Goal: Find specific page/section: Find specific page/section

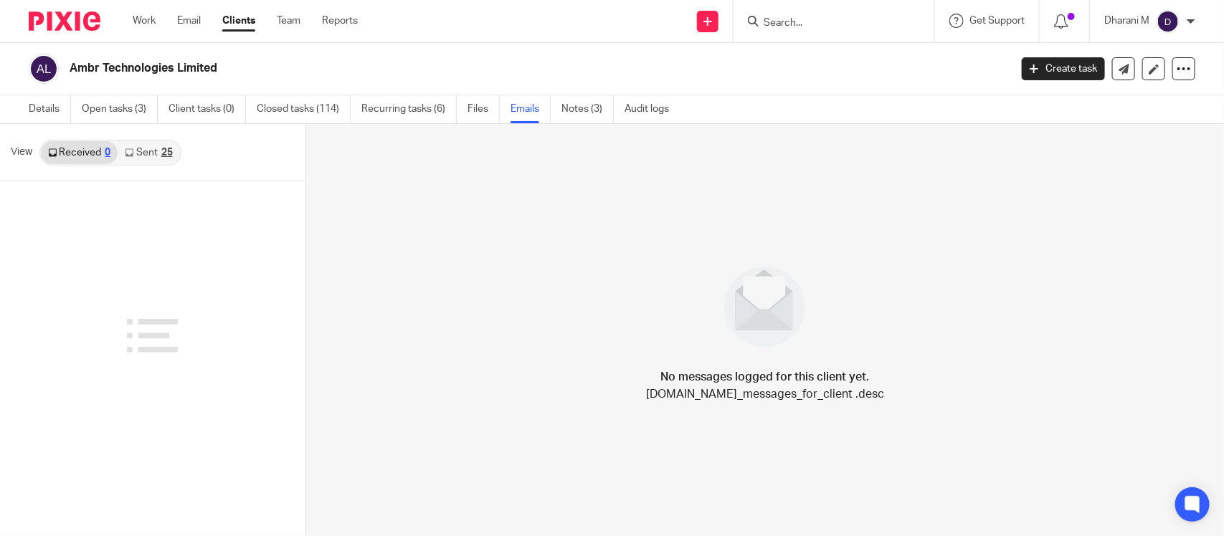
click at [670, 142] on div "No messages logged for this client yet. helpers.email.thread.messages.no_messag…" at bounding box center [765, 330] width 918 height 412
click at [779, 23] on input "Search" at bounding box center [826, 23] width 129 height 13
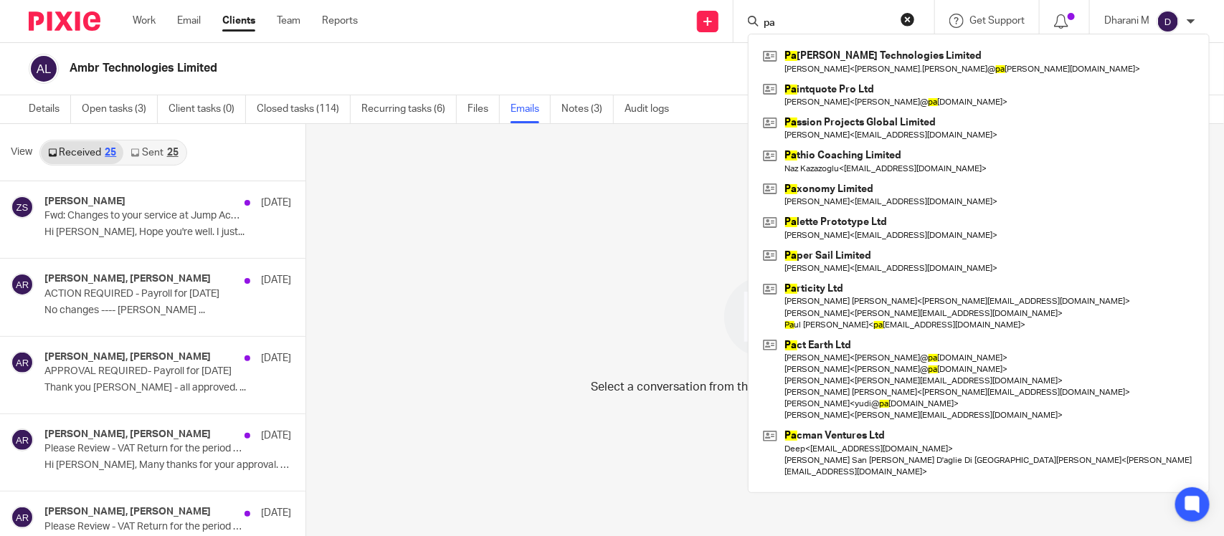
type input "p"
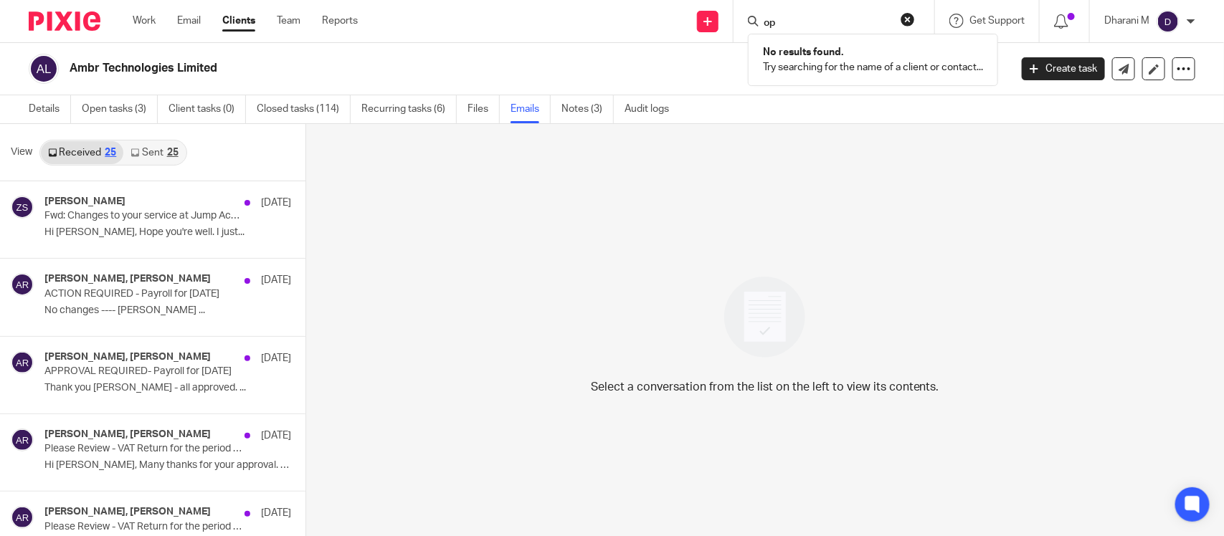
type input "o"
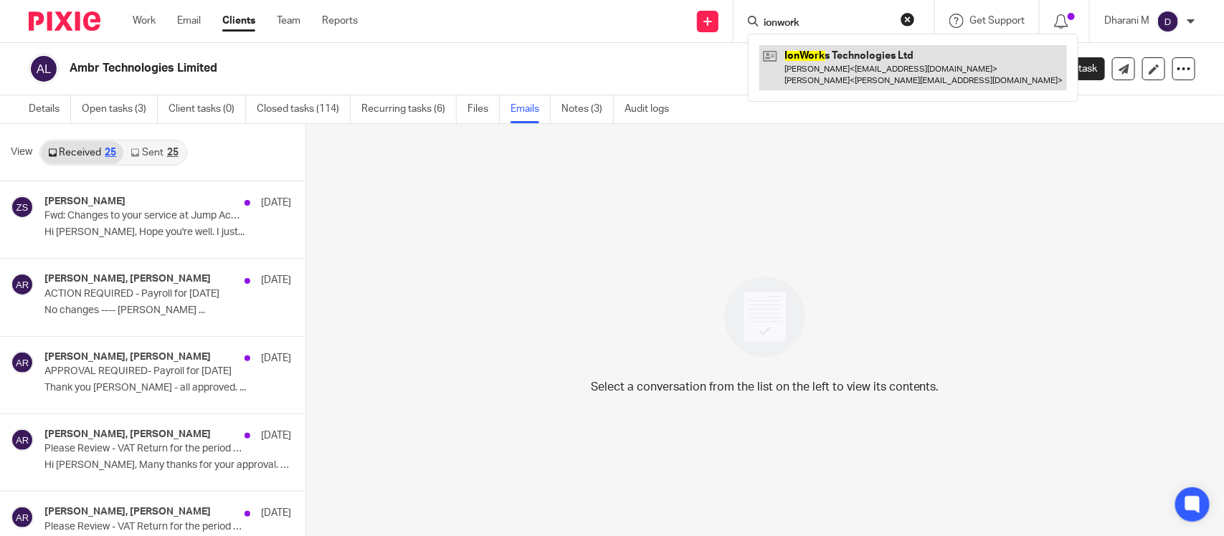
type input "ionwork"
click at [826, 57] on link at bounding box center [913, 67] width 308 height 44
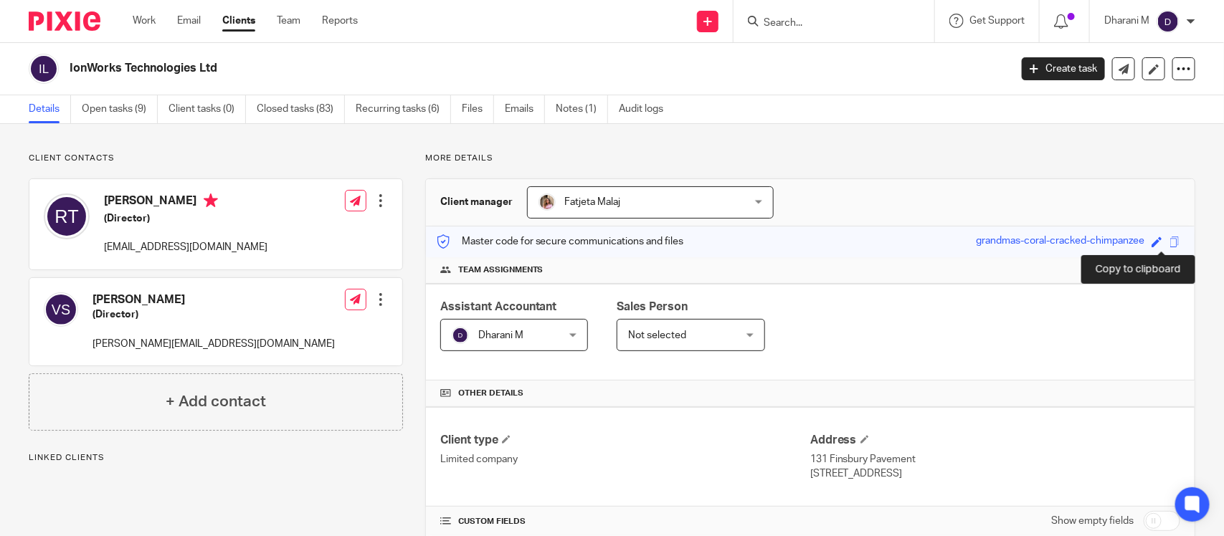
drag, startPoint x: 0, startPoint y: 0, endPoint x: 1159, endPoint y: 239, distance: 1183.8
click at [1169, 239] on span at bounding box center [1174, 242] width 11 height 11
